Goal: Task Accomplishment & Management: Use online tool/utility

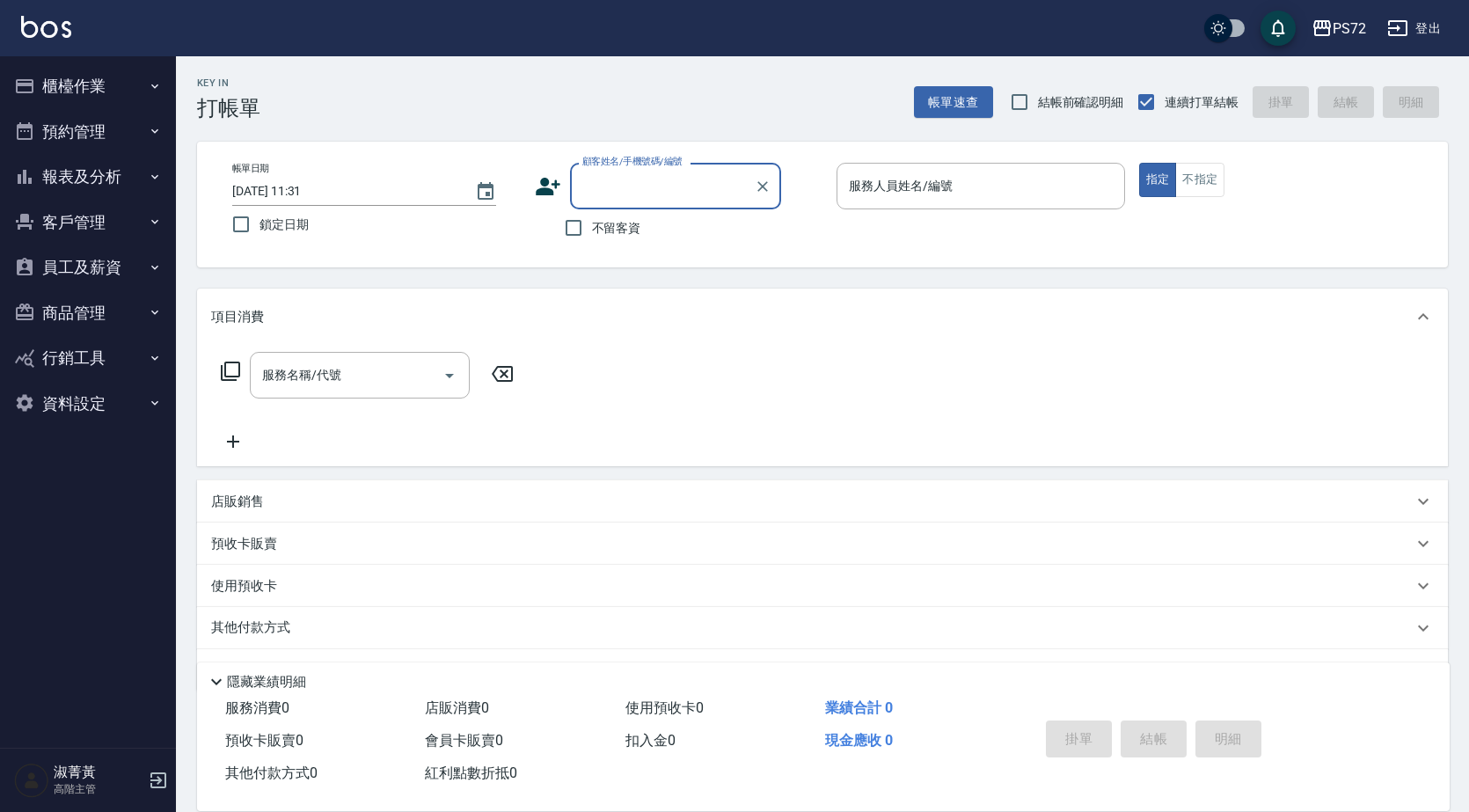
click at [64, 229] on button "客戶管理" at bounding box center [88, 222] width 162 height 46
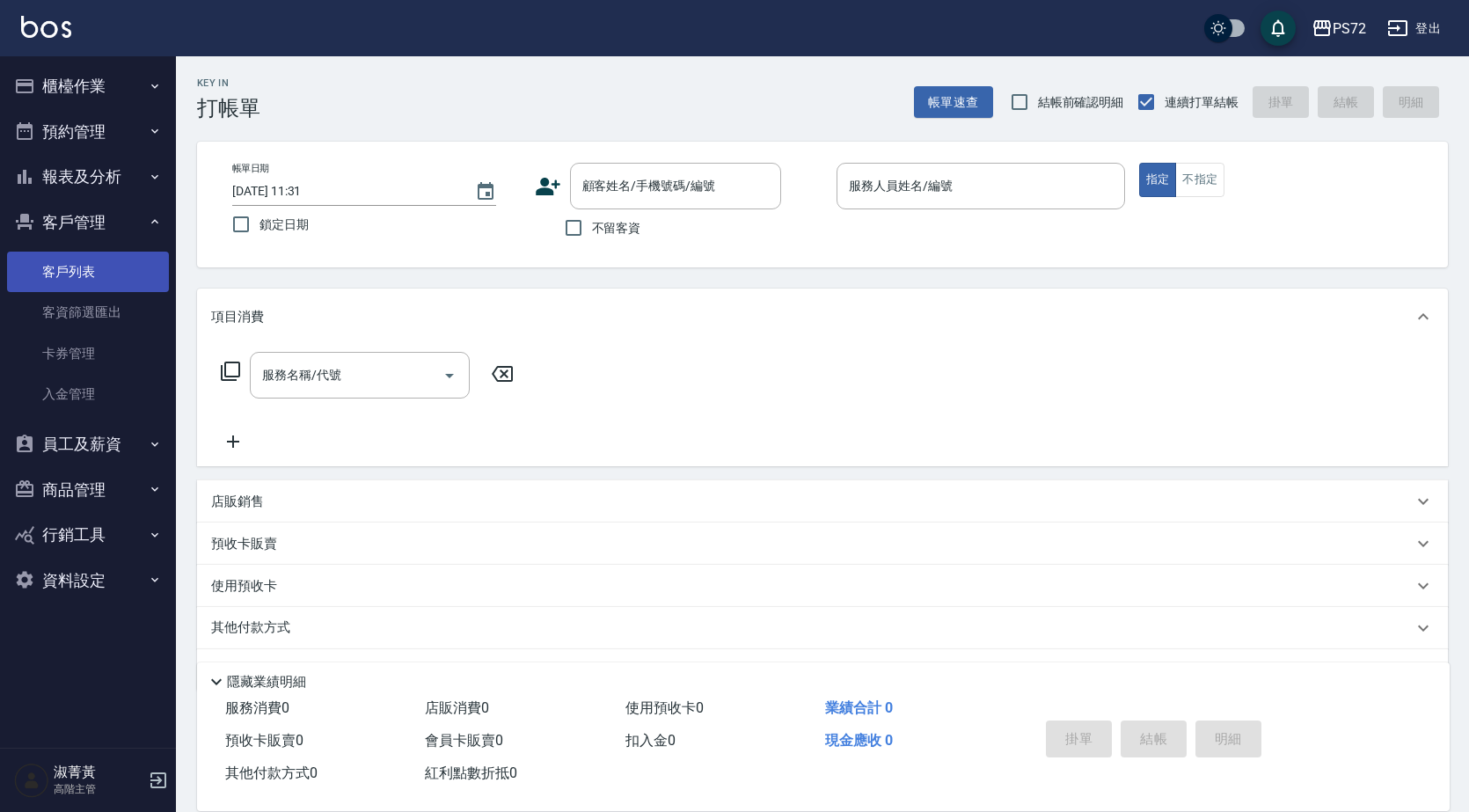
click at [63, 262] on link "客戶列表" at bounding box center [88, 271] width 162 height 40
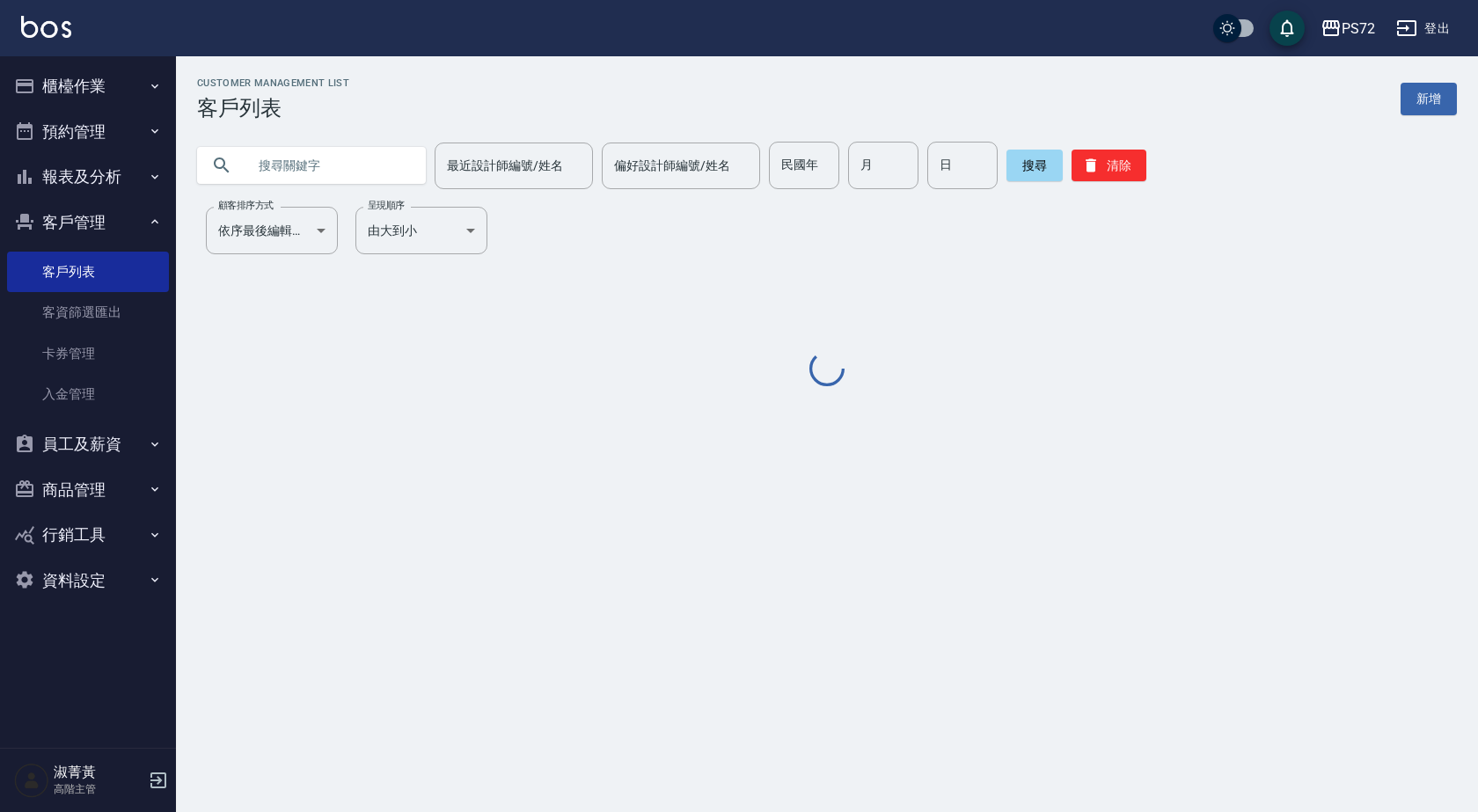
click at [261, 177] on input "text" at bounding box center [329, 165] width 165 height 48
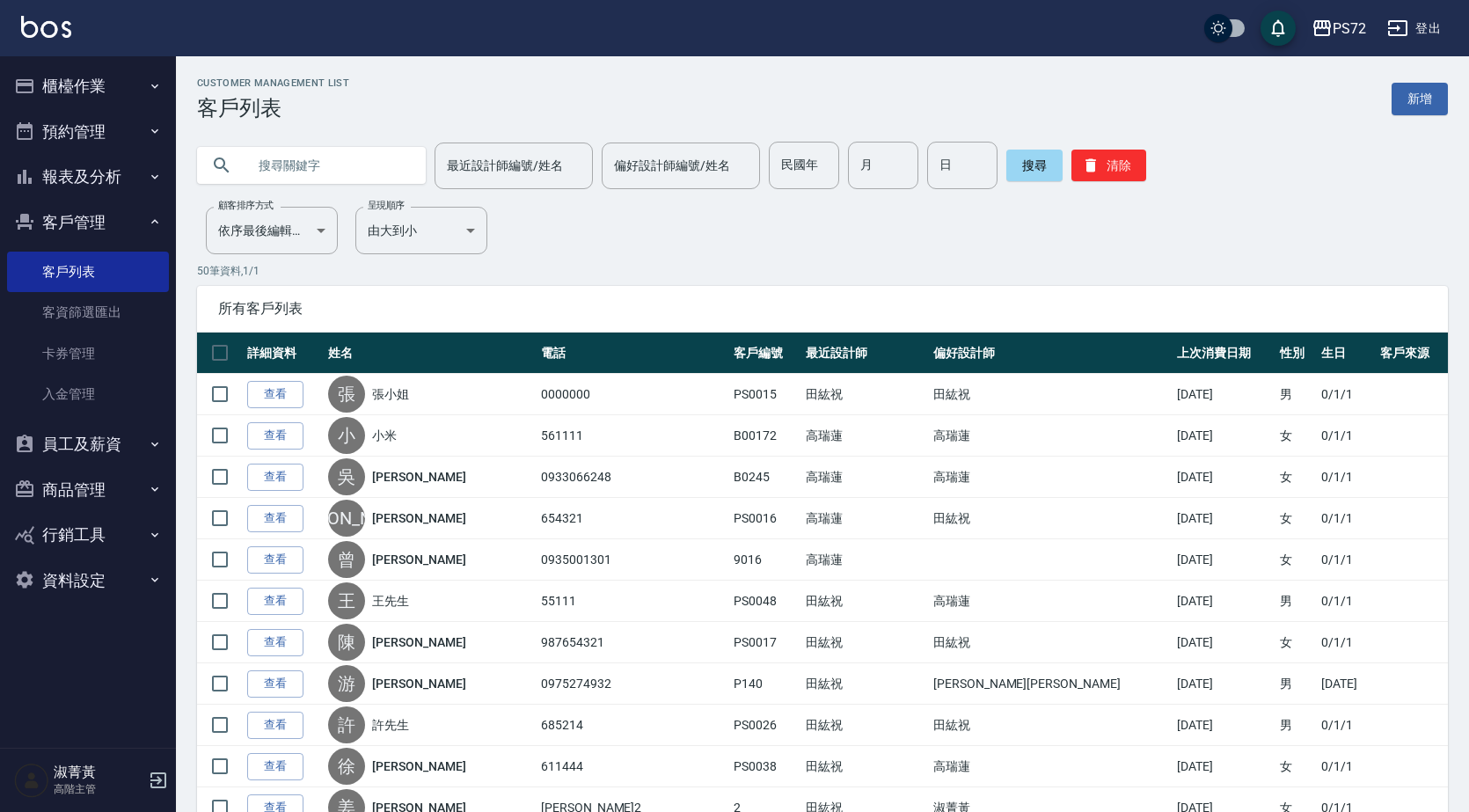
click at [324, 167] on input "text" at bounding box center [329, 165] width 165 height 48
type input "ATT"
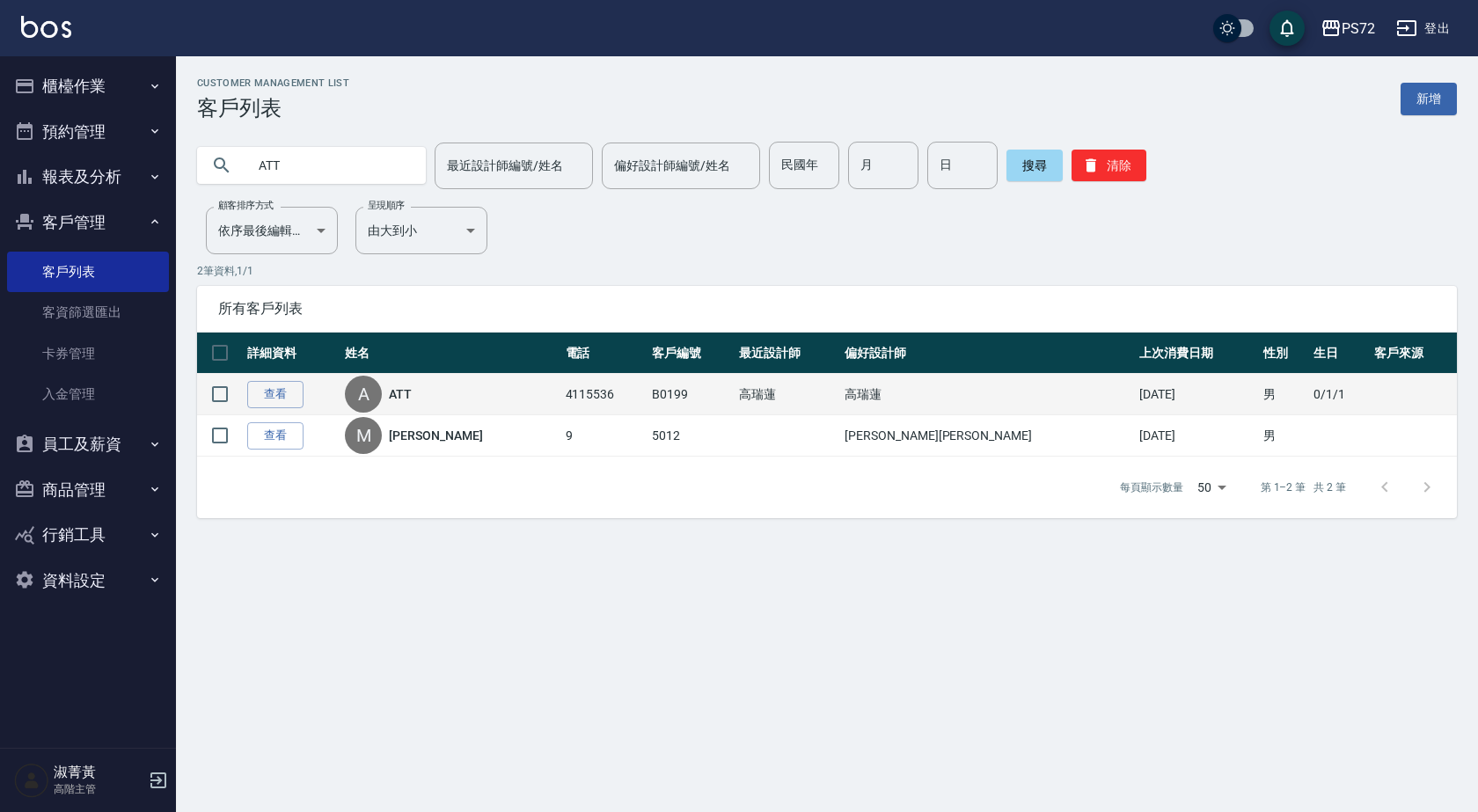
click at [445, 399] on div "A ATT" at bounding box center [450, 393] width 211 height 37
click at [412, 385] on link "ATT" at bounding box center [400, 394] width 22 height 18
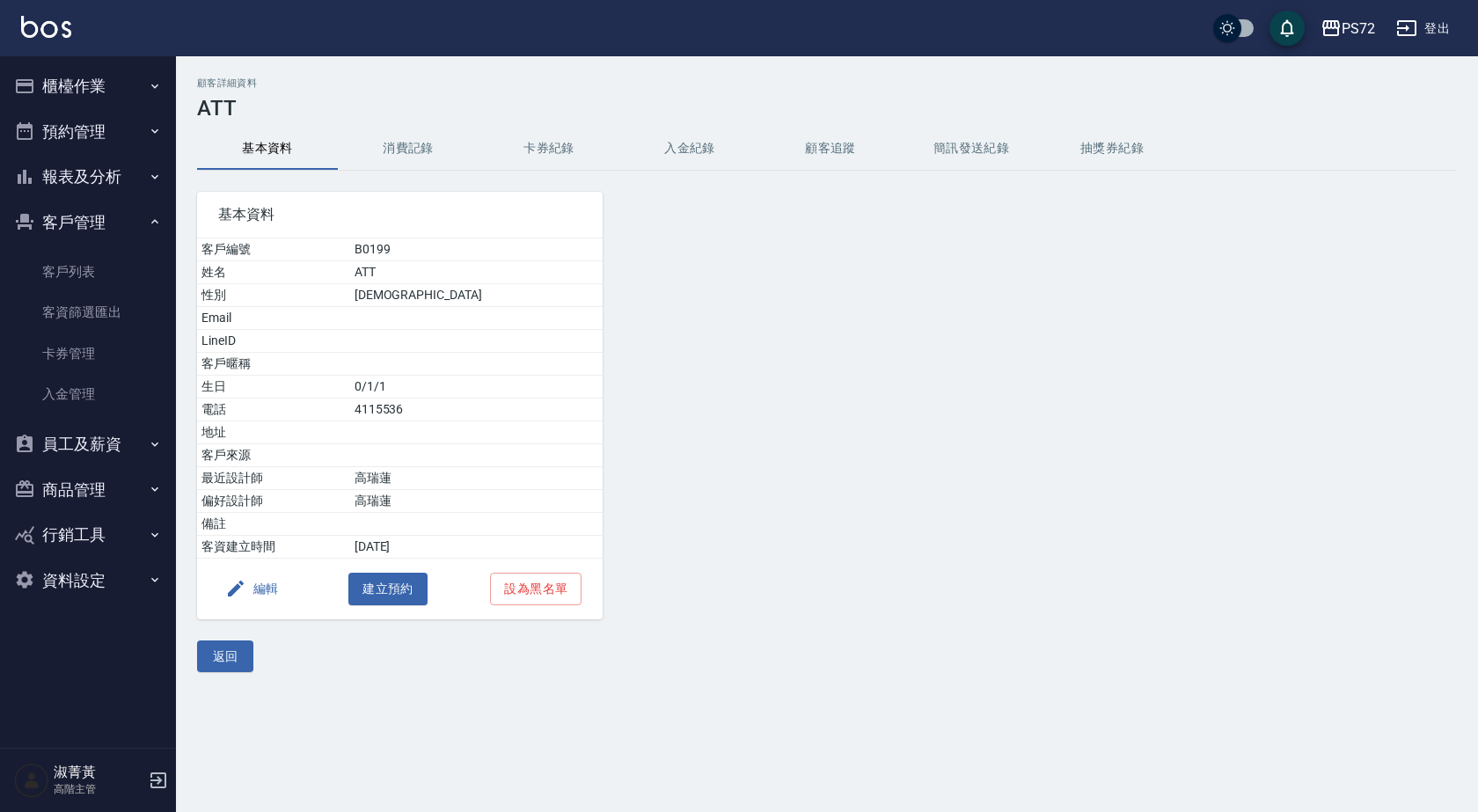
click at [380, 127] on div "顧客詳細資料 ATT 基本資料 消費記錄 卡券紀錄 入金紀錄 顧客追蹤 簡訊發送紀錄 抽獎券紀錄 基本資料 客戶編號 B0199 姓名 ATT 性別 [DEM…" at bounding box center [827, 375] width 1302 height 595
click at [395, 145] on button "消費記錄" at bounding box center [408, 148] width 141 height 42
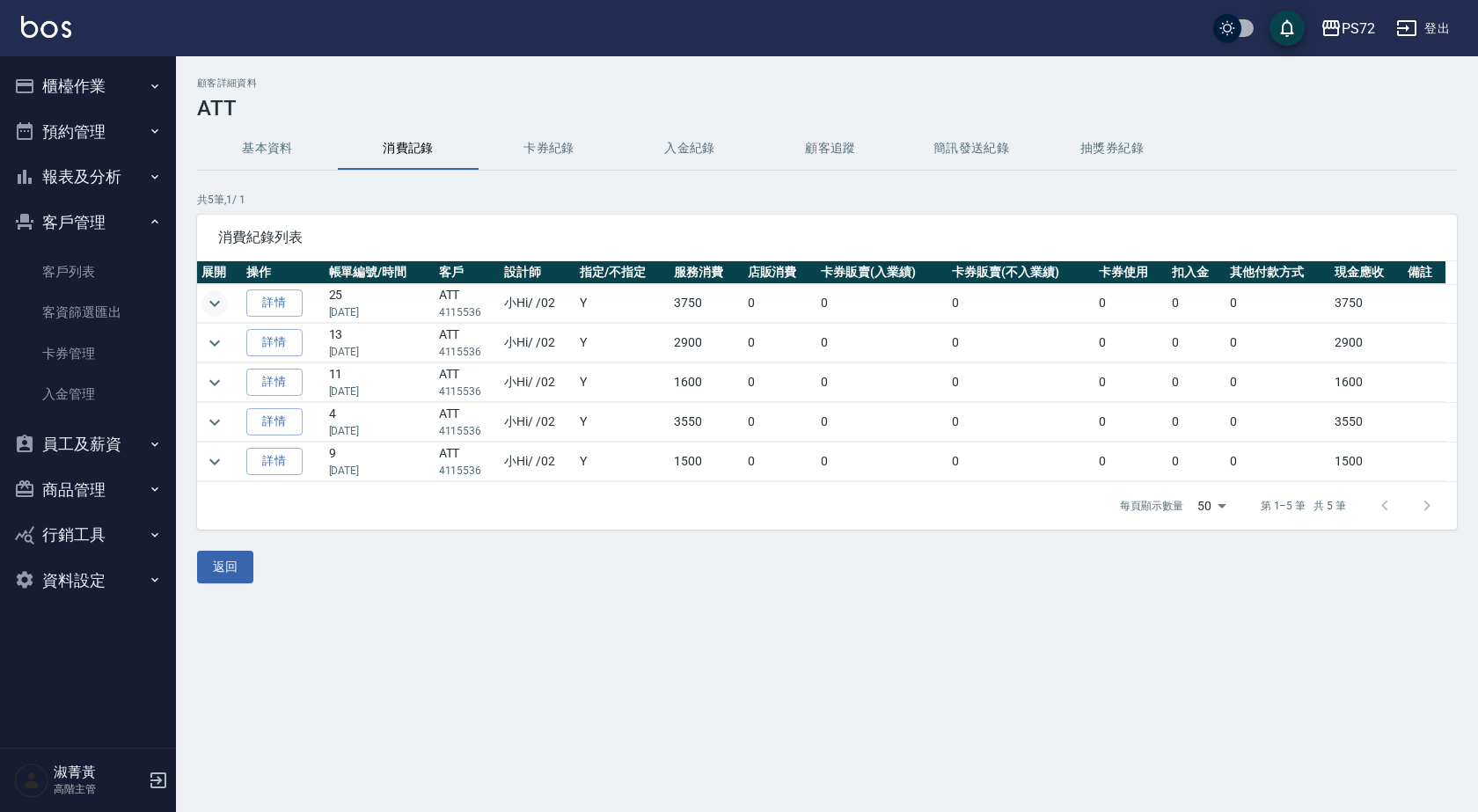
click at [211, 304] on icon "expand row" at bounding box center [214, 303] width 21 height 21
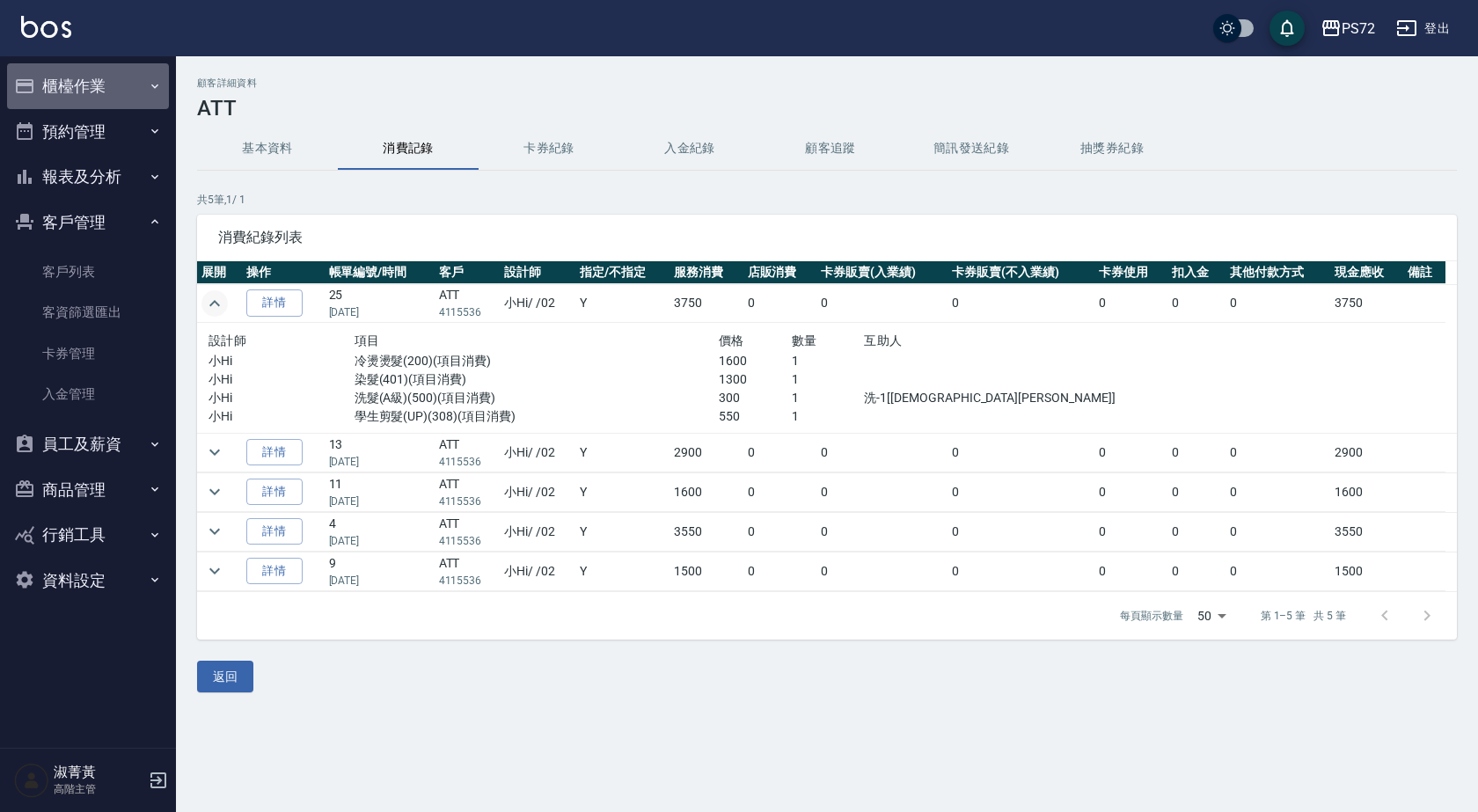
drag, startPoint x: 54, startPoint y: 69, endPoint x: 55, endPoint y: 96, distance: 27.0
click at [56, 70] on button "櫃檯作業" at bounding box center [88, 85] width 162 height 46
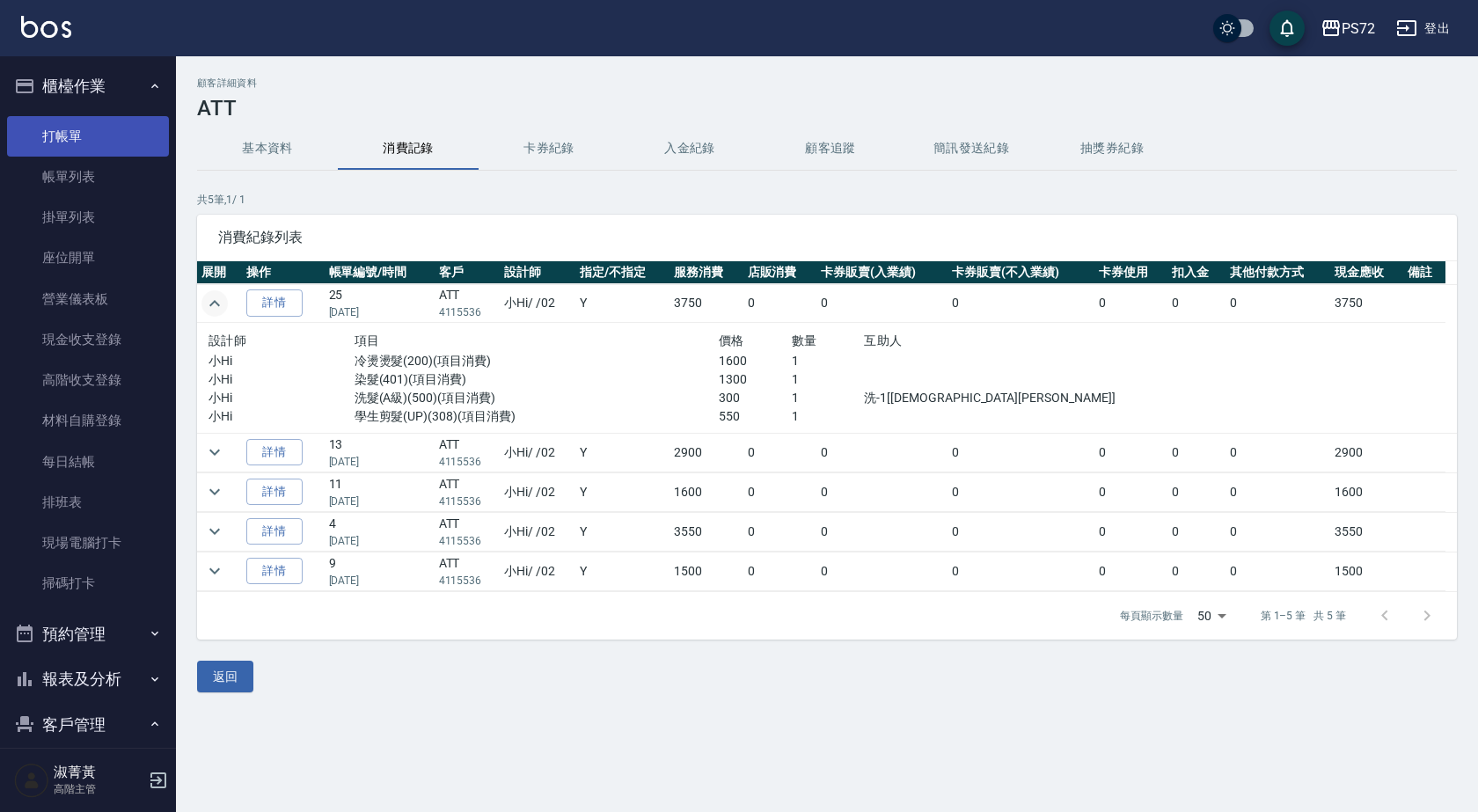
click at [63, 122] on link "打帳單" at bounding box center [88, 136] width 162 height 40
